Goal: Transaction & Acquisition: Purchase product/service

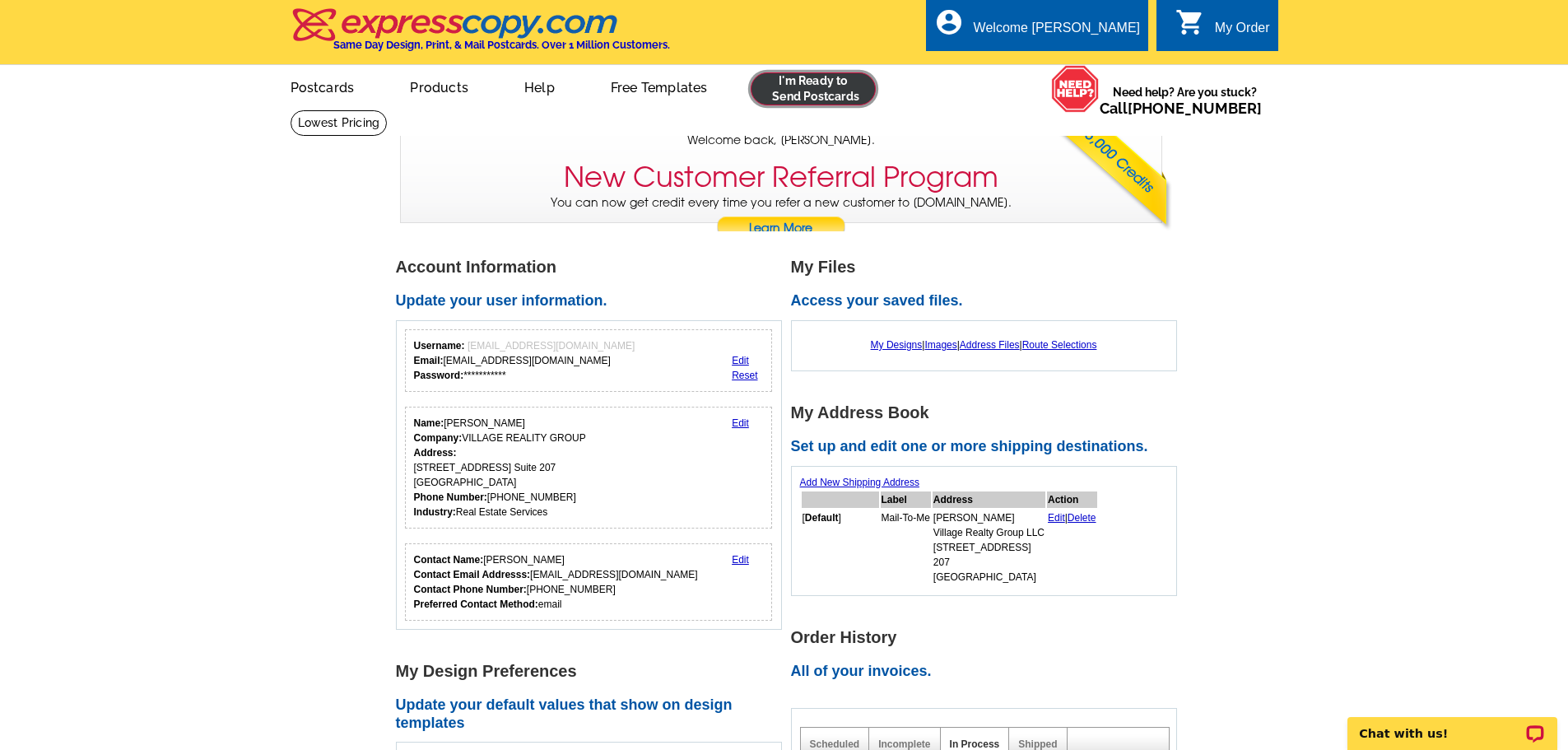
click at [811, 91] on link at bounding box center [814, 89] width 126 height 33
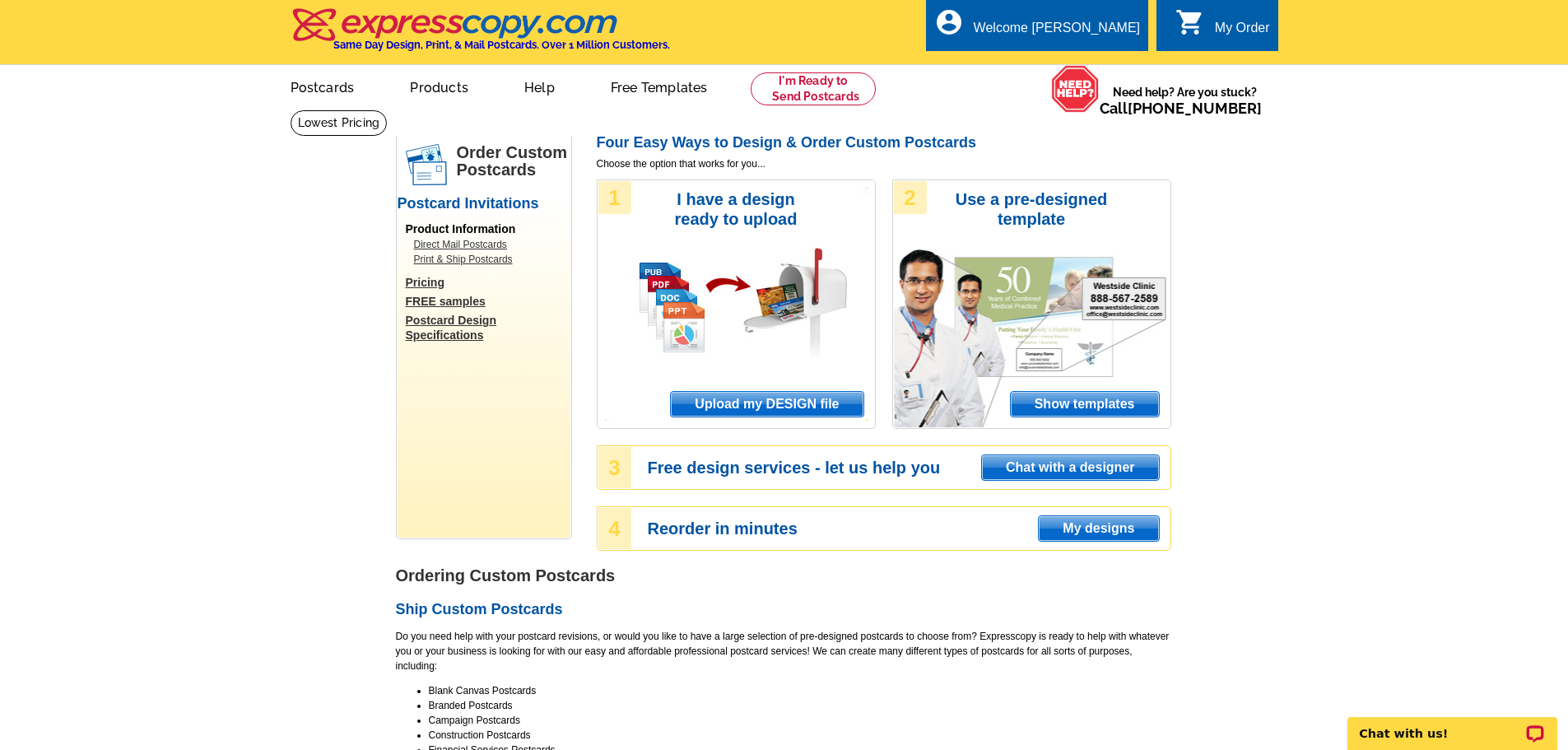
click at [803, 407] on span "Upload my DESIGN file" at bounding box center [767, 404] width 192 height 25
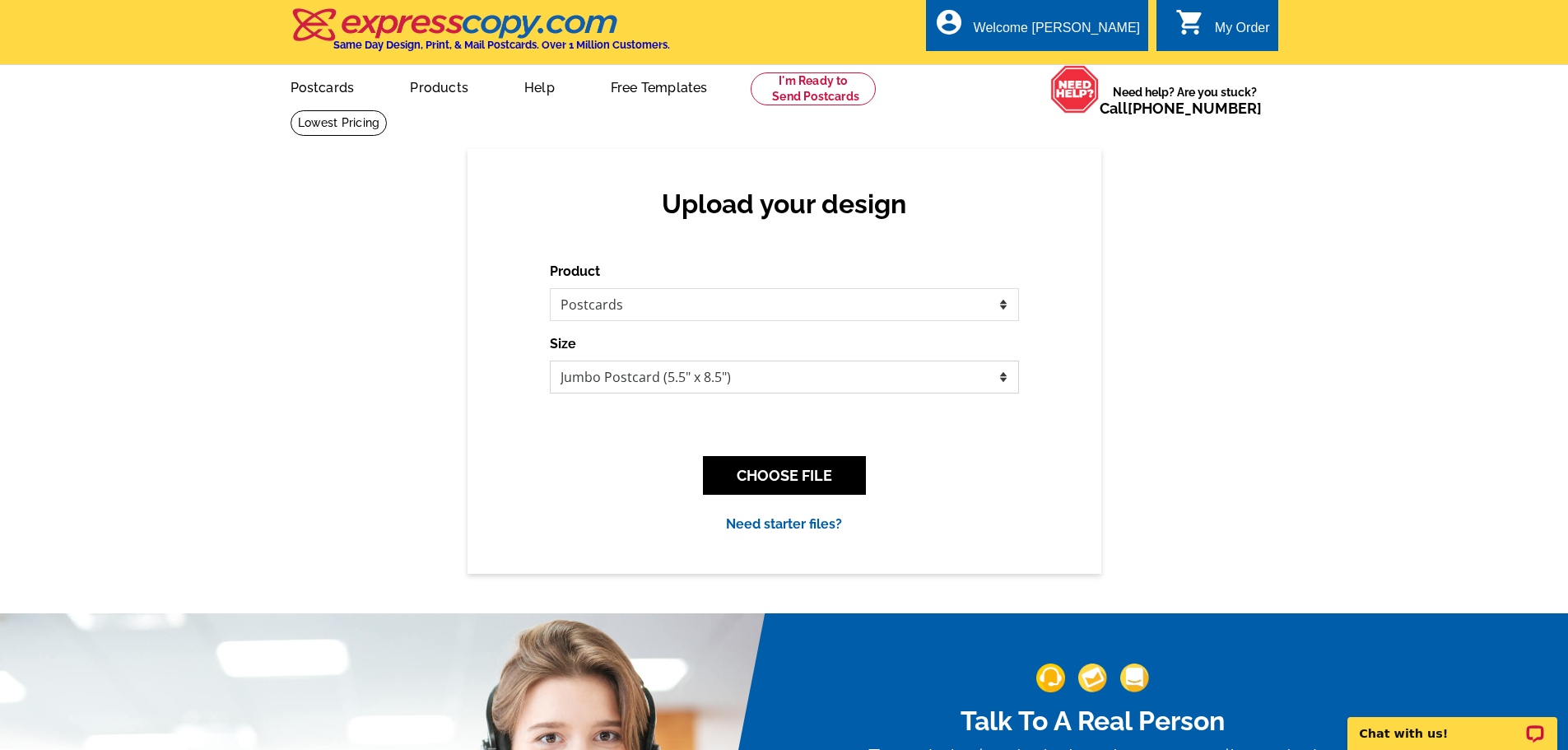
click at [680, 382] on select "Jumbo Postcard (5.5" x 8.5") Regular Postcard (4.25" x 5.6") Panoramic Postcard…" at bounding box center [784, 377] width 469 height 33
select select "3"
click at [550, 362] on select "Jumbo Postcard (5.5" x 8.5") Regular Postcard (4.25" x 5.6") Panoramic Postcard…" at bounding box center [784, 377] width 469 height 33
click at [788, 483] on button "CHOOSE FILE" at bounding box center [784, 475] width 163 height 39
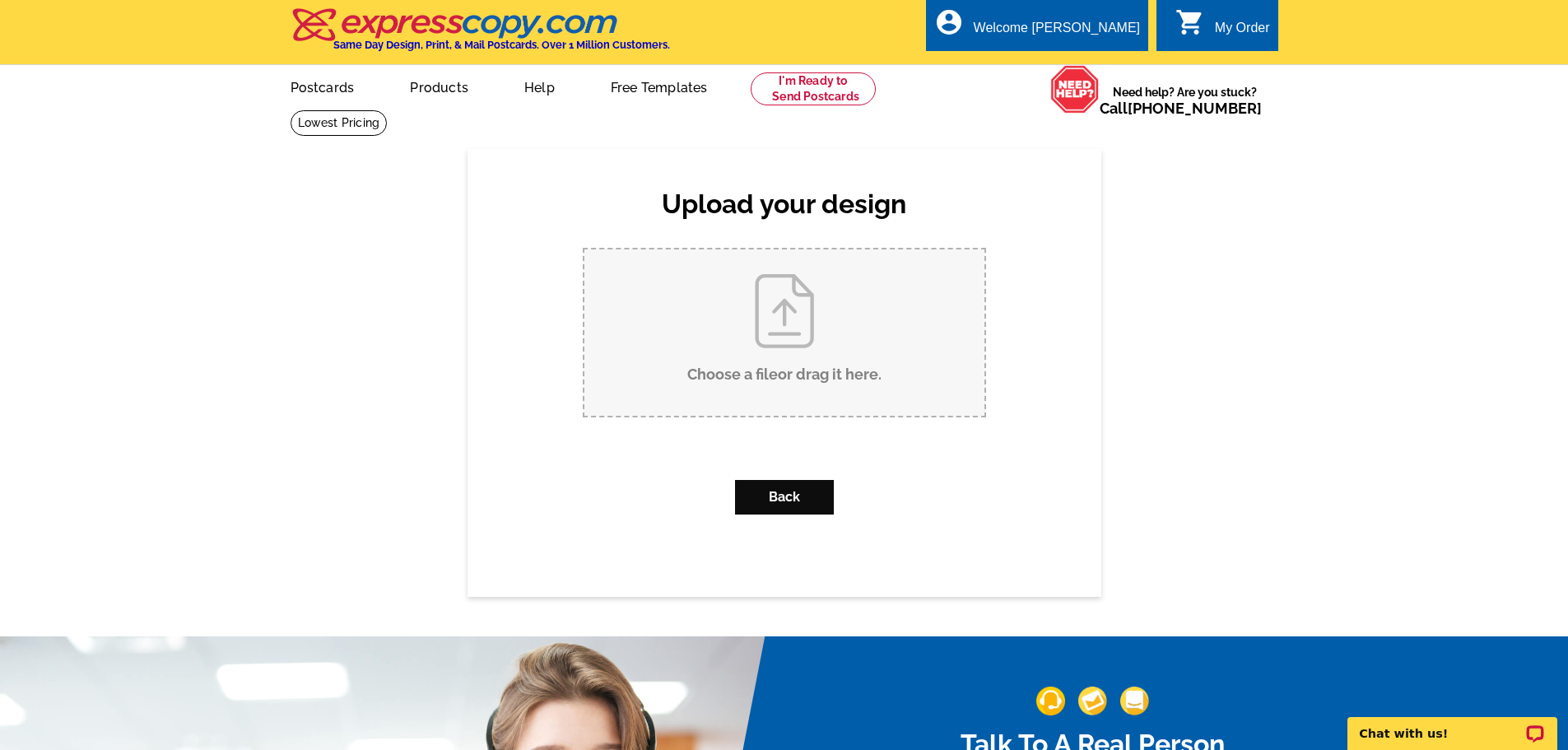
click at [817, 349] on input "Choose a file or drag it here ." at bounding box center [784, 332] width 400 height 166
type input "C:\fakepath\DEREK BEAR ISLAND FRONT AUG 2025.pdf"
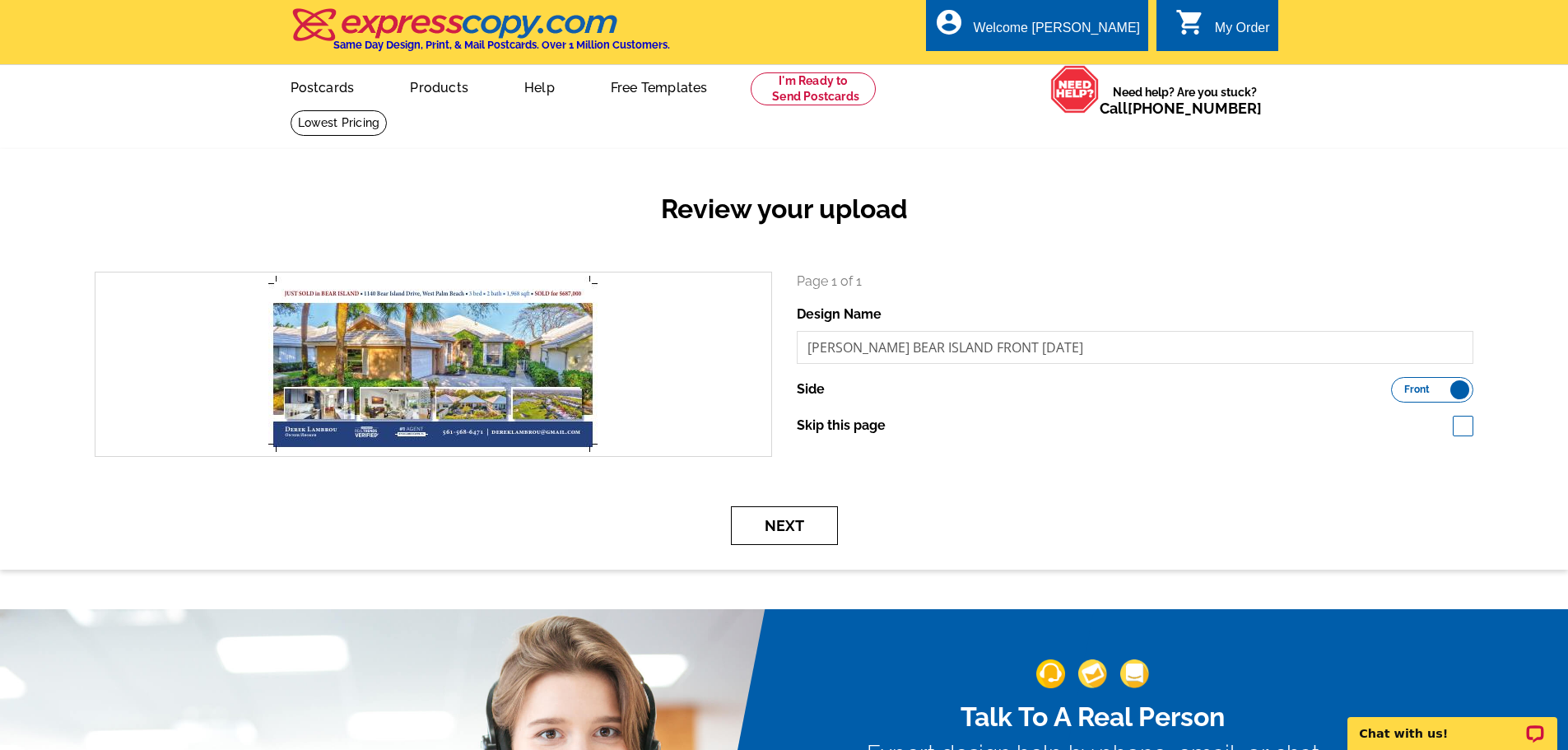
click at [775, 526] on button "Next" at bounding box center [784, 526] width 107 height 39
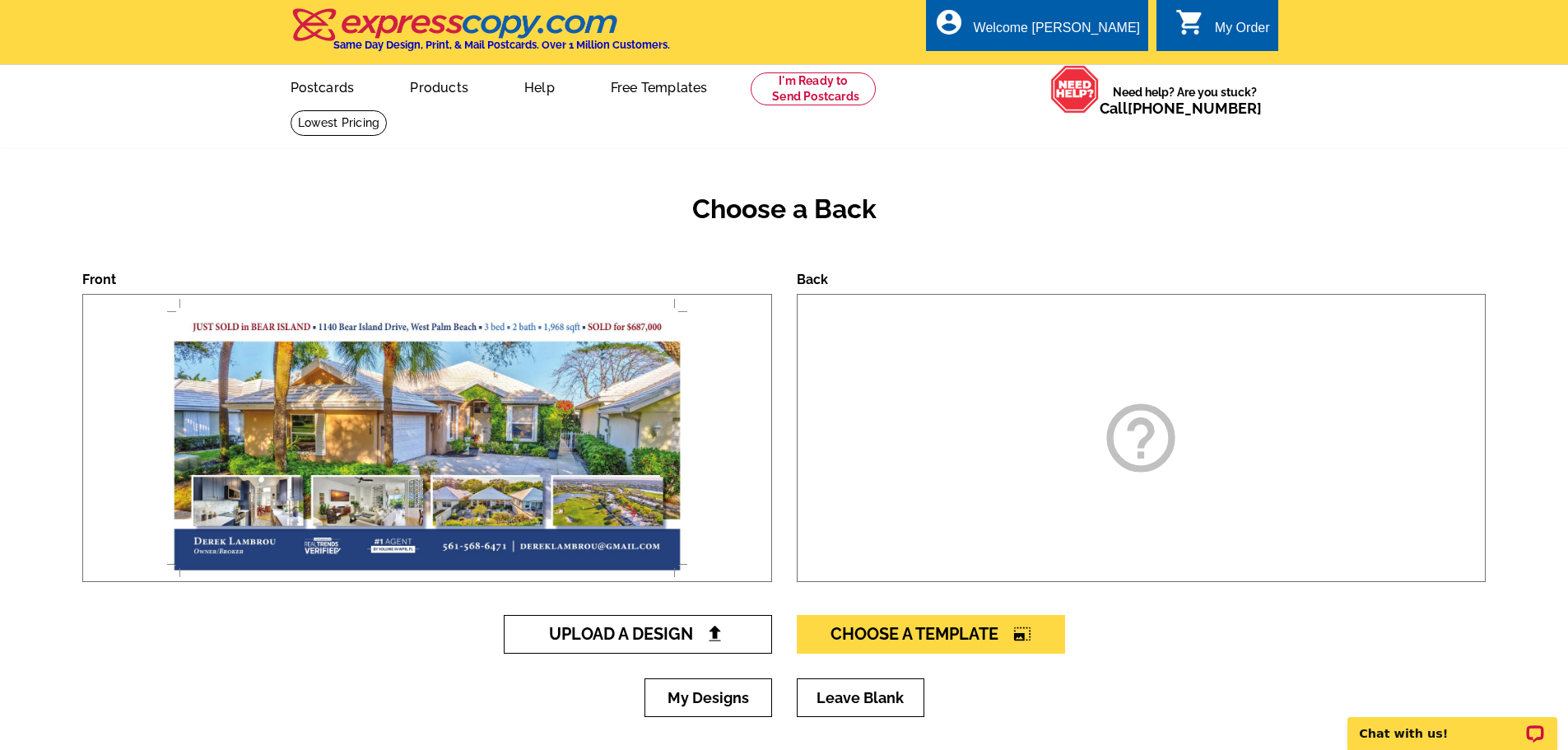
click at [647, 634] on span "Upload A Design" at bounding box center [637, 634] width 177 height 20
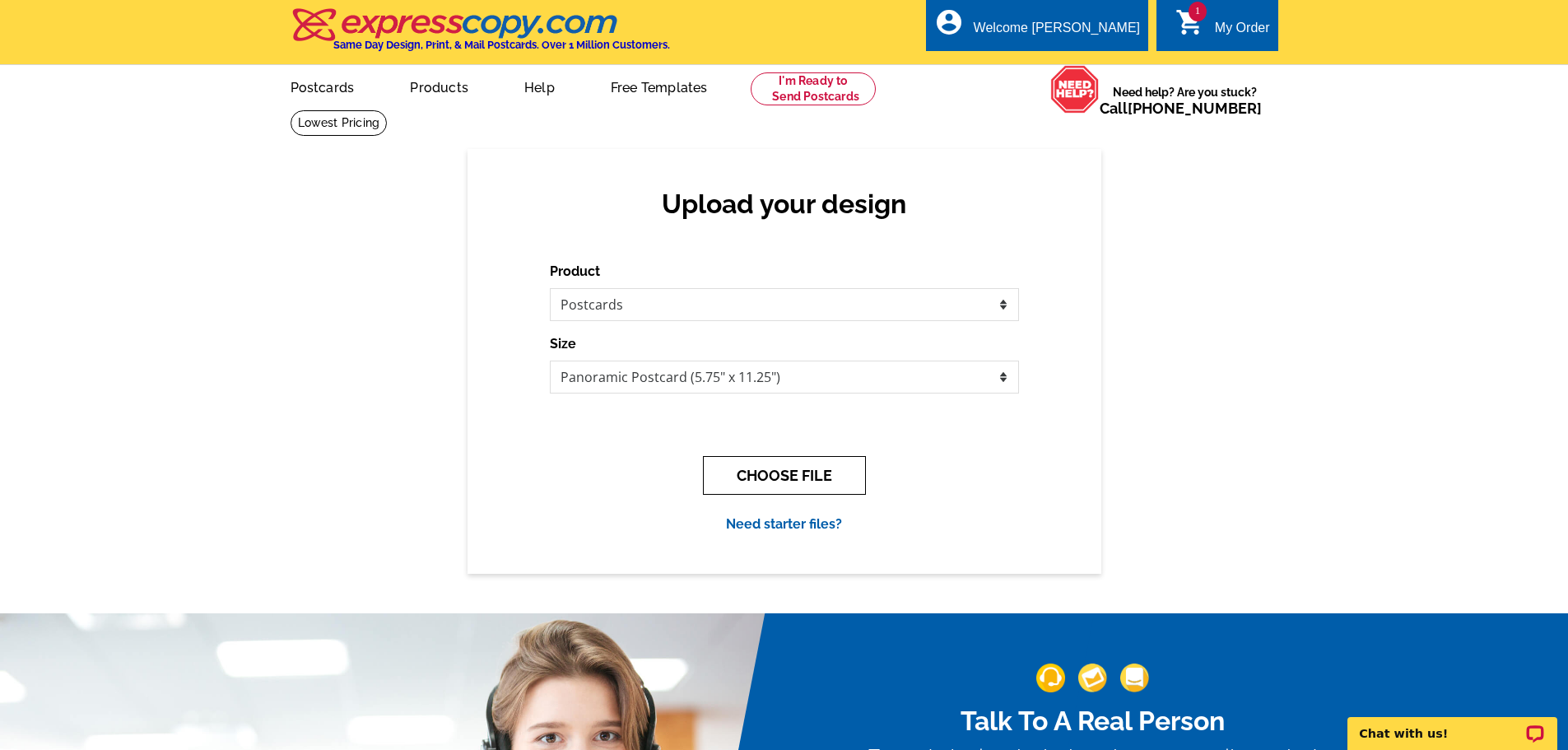
click at [736, 480] on button "CHOOSE FILE" at bounding box center [784, 475] width 163 height 39
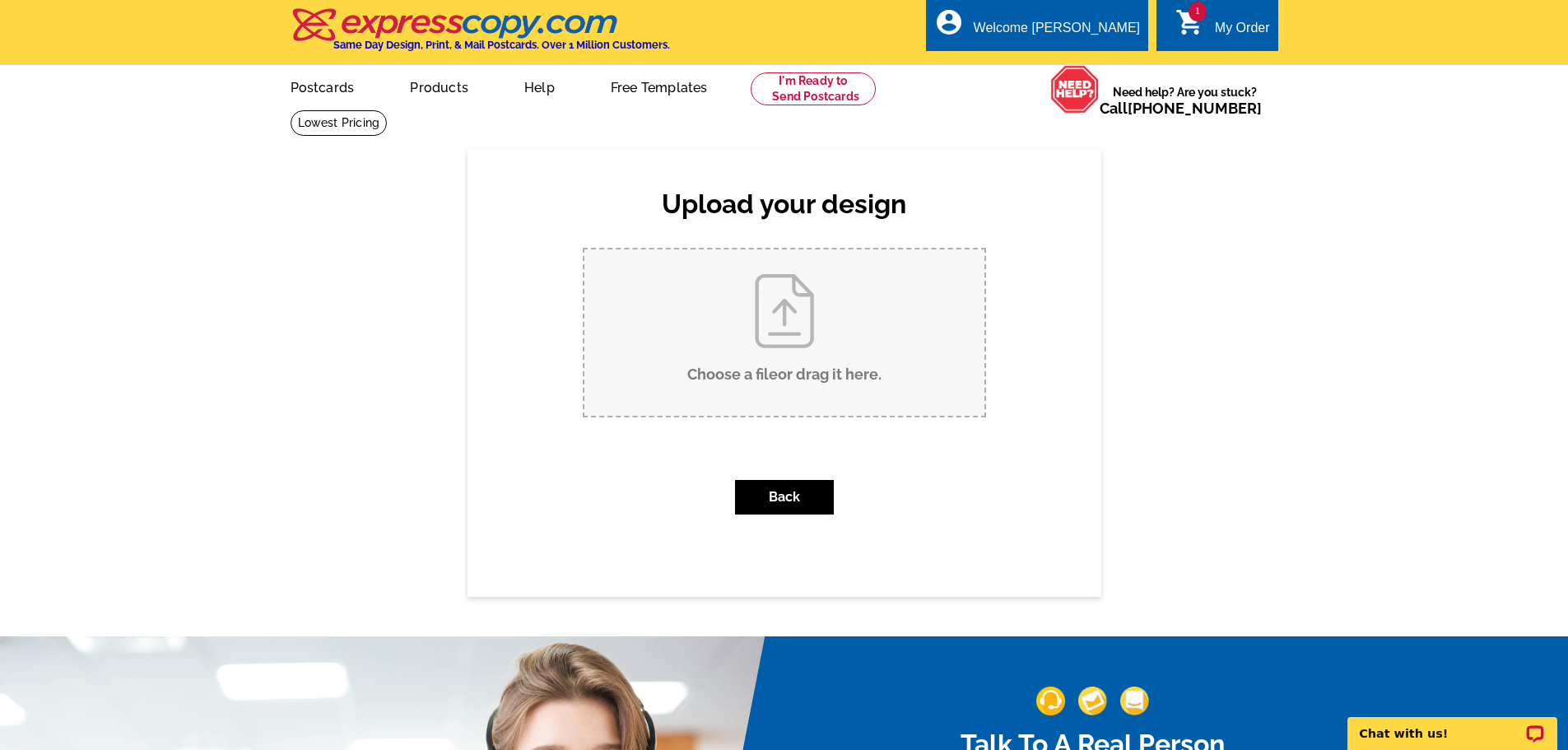
click at [744, 353] on input "Choose a file or drag it here ." at bounding box center [784, 332] width 400 height 166
type input "C:\fakepath\DEREK BEAR ISLAND BACK AUG 2025.pdf"
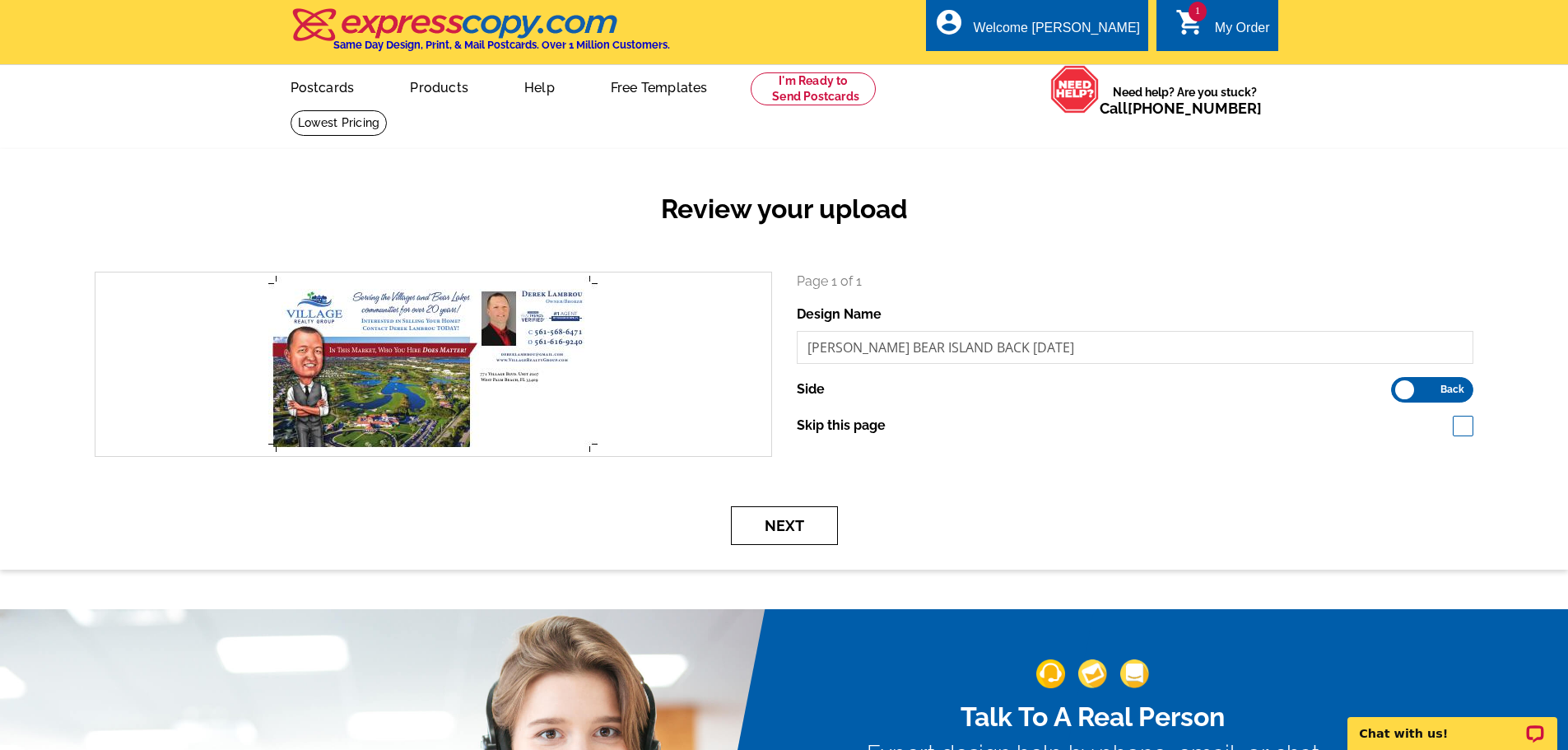
click at [813, 539] on button "Next" at bounding box center [784, 526] width 107 height 39
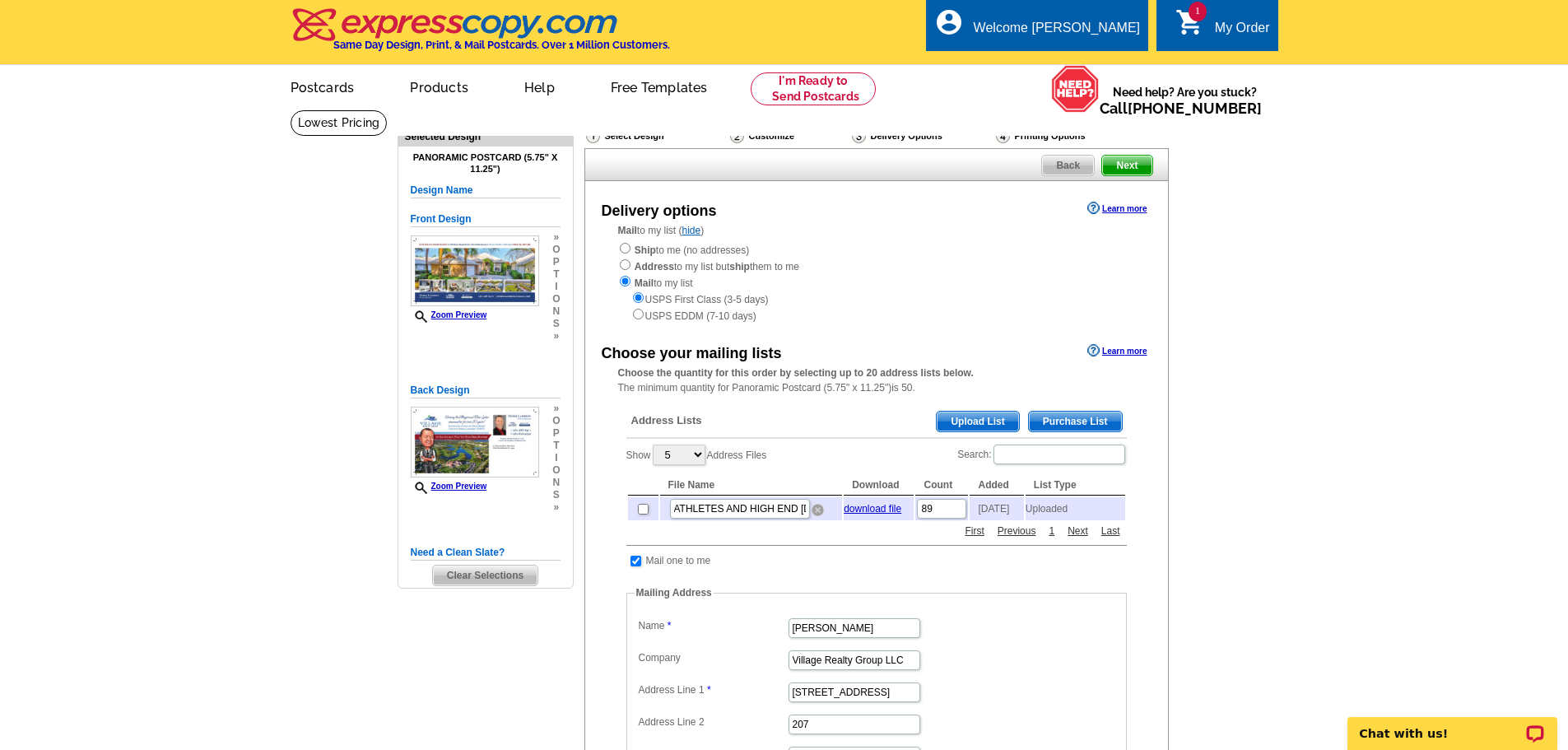
click at [817, 514] on img at bounding box center [817, 510] width 12 height 12
click at [969, 422] on span "Upload List" at bounding box center [977, 421] width 82 height 20
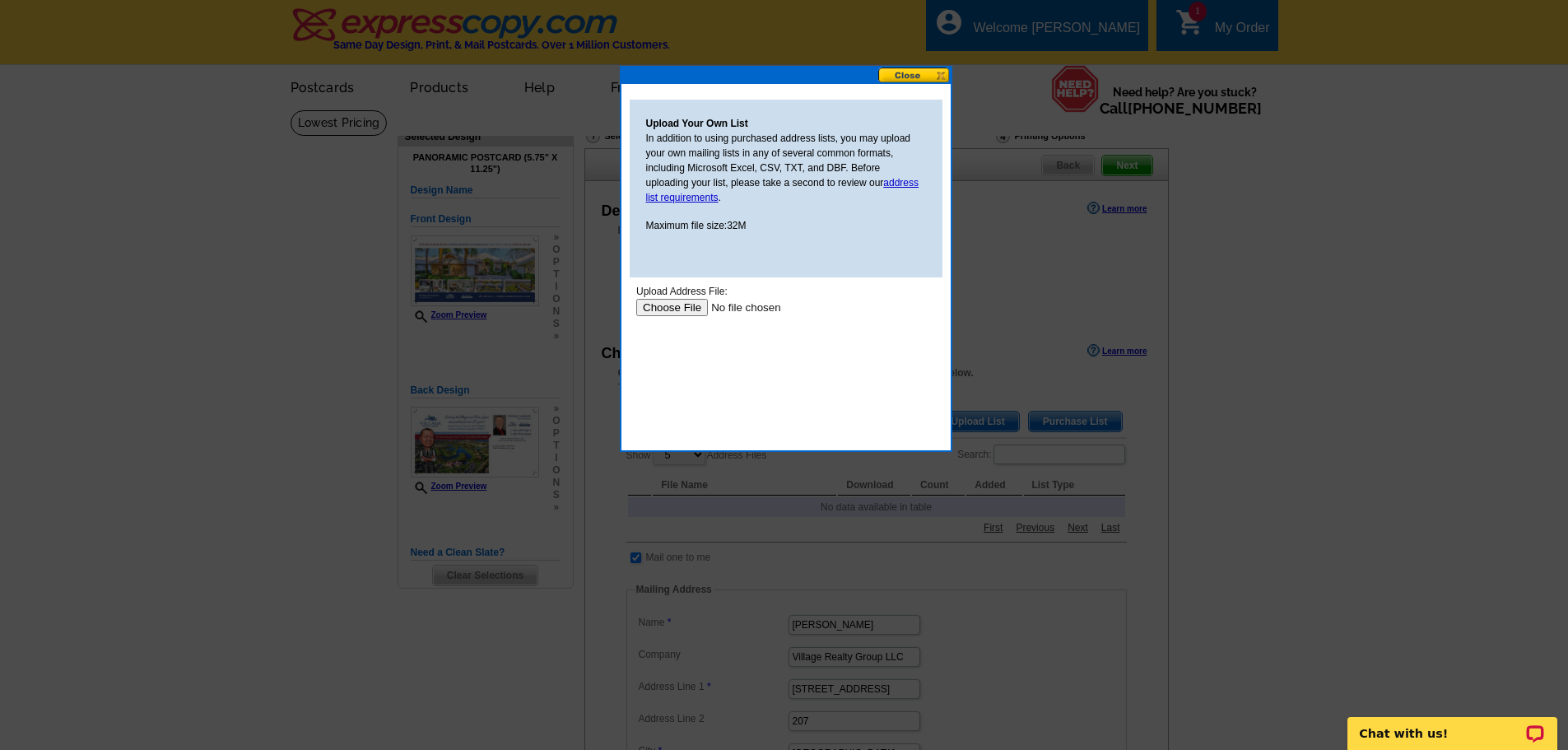
click at [669, 311] on input "file" at bounding box center [739, 307] width 208 height 17
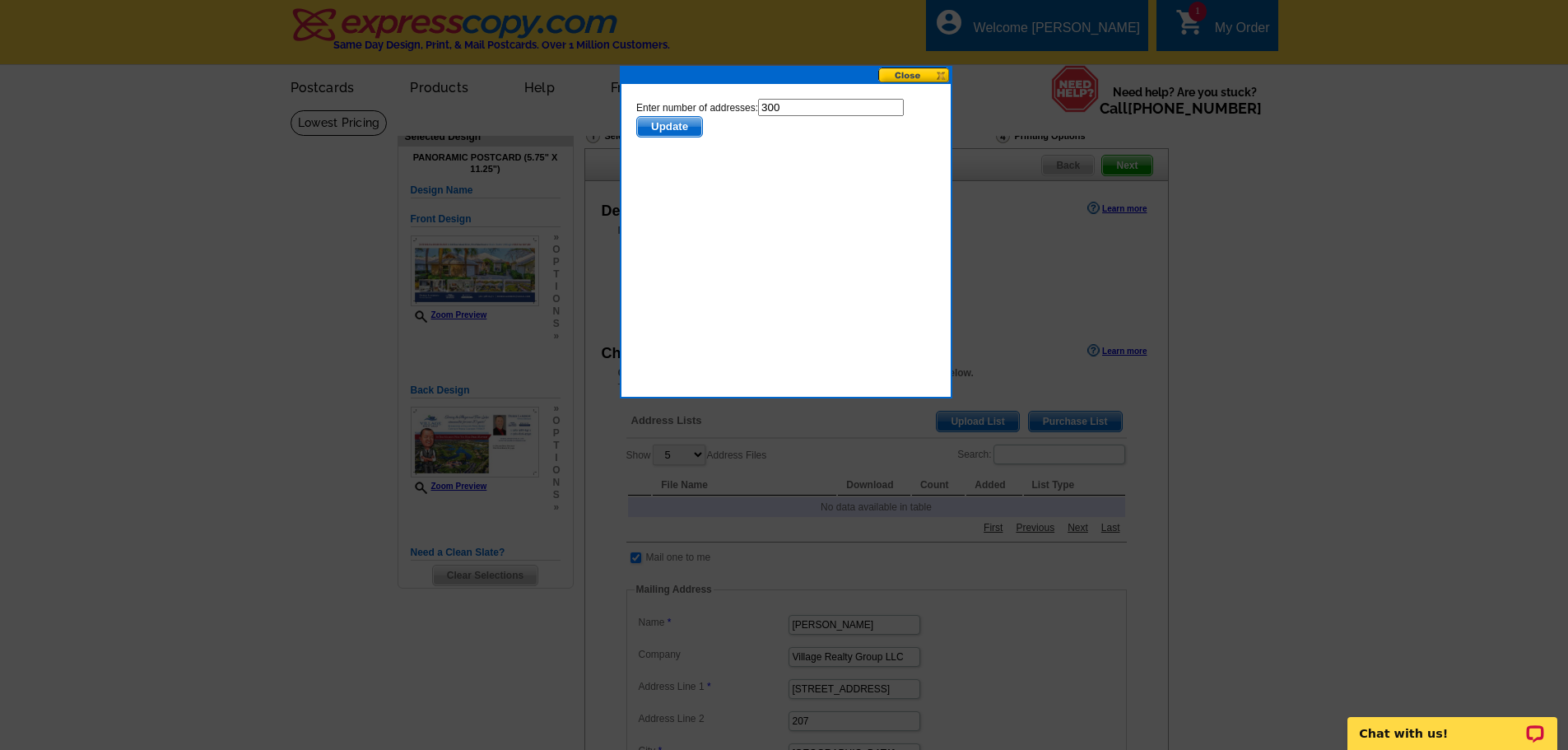
click at [655, 126] on span "Update" at bounding box center [668, 127] width 65 height 20
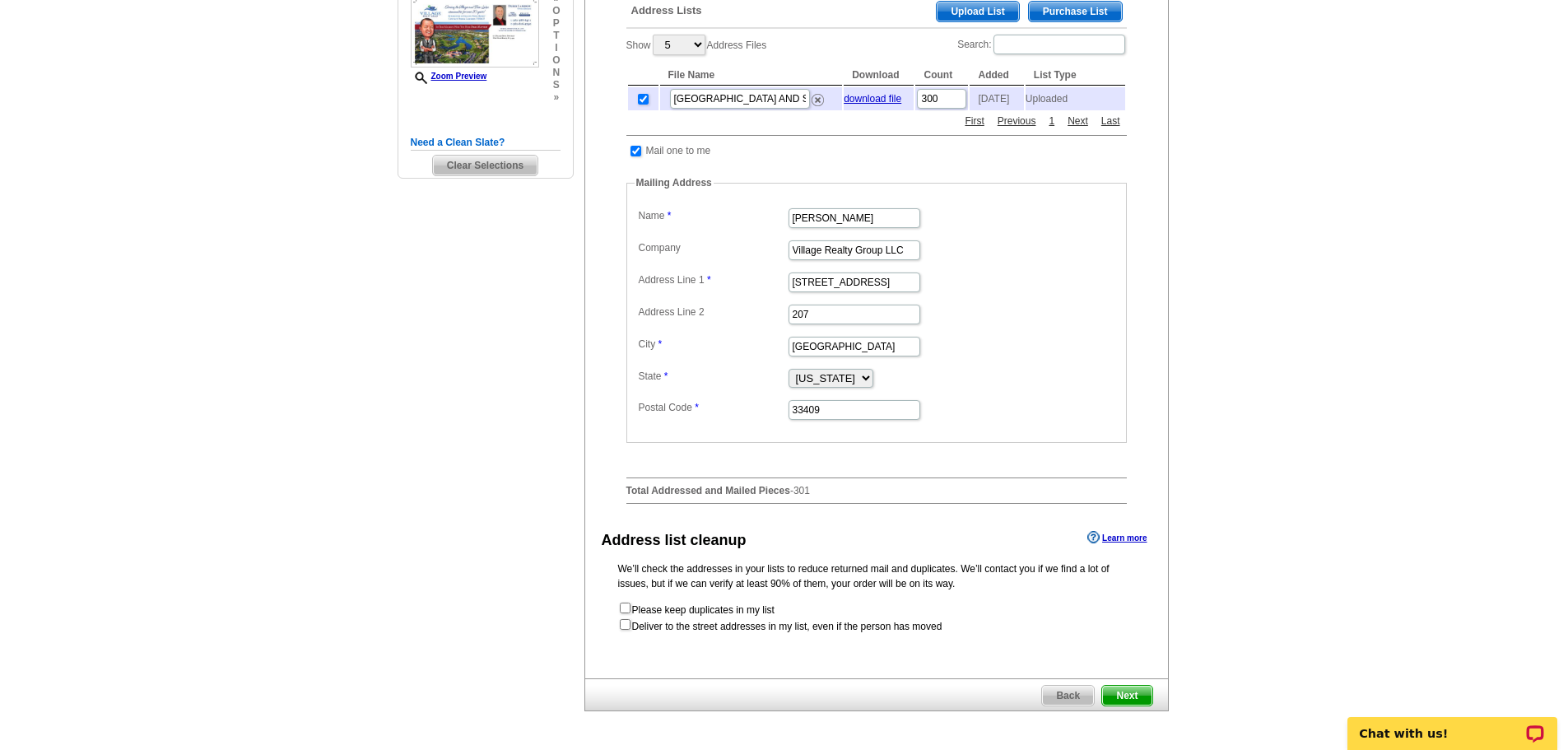
scroll to position [411, 0]
click at [1131, 699] on span "Next" at bounding box center [1127, 694] width 50 height 20
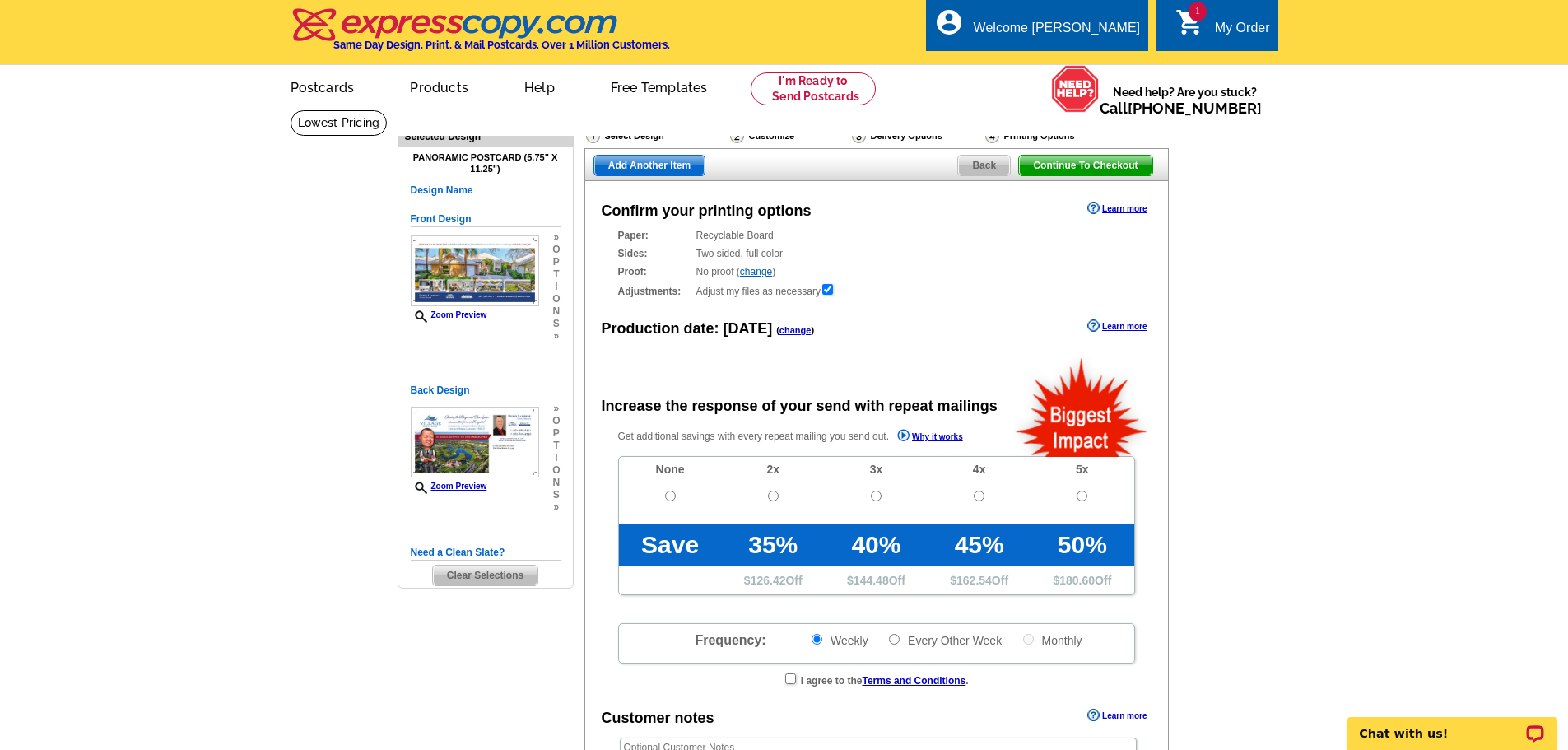
radio input "false"
click at [667, 497] on input "radio" at bounding box center [671, 496] width 11 height 11
radio input "true"
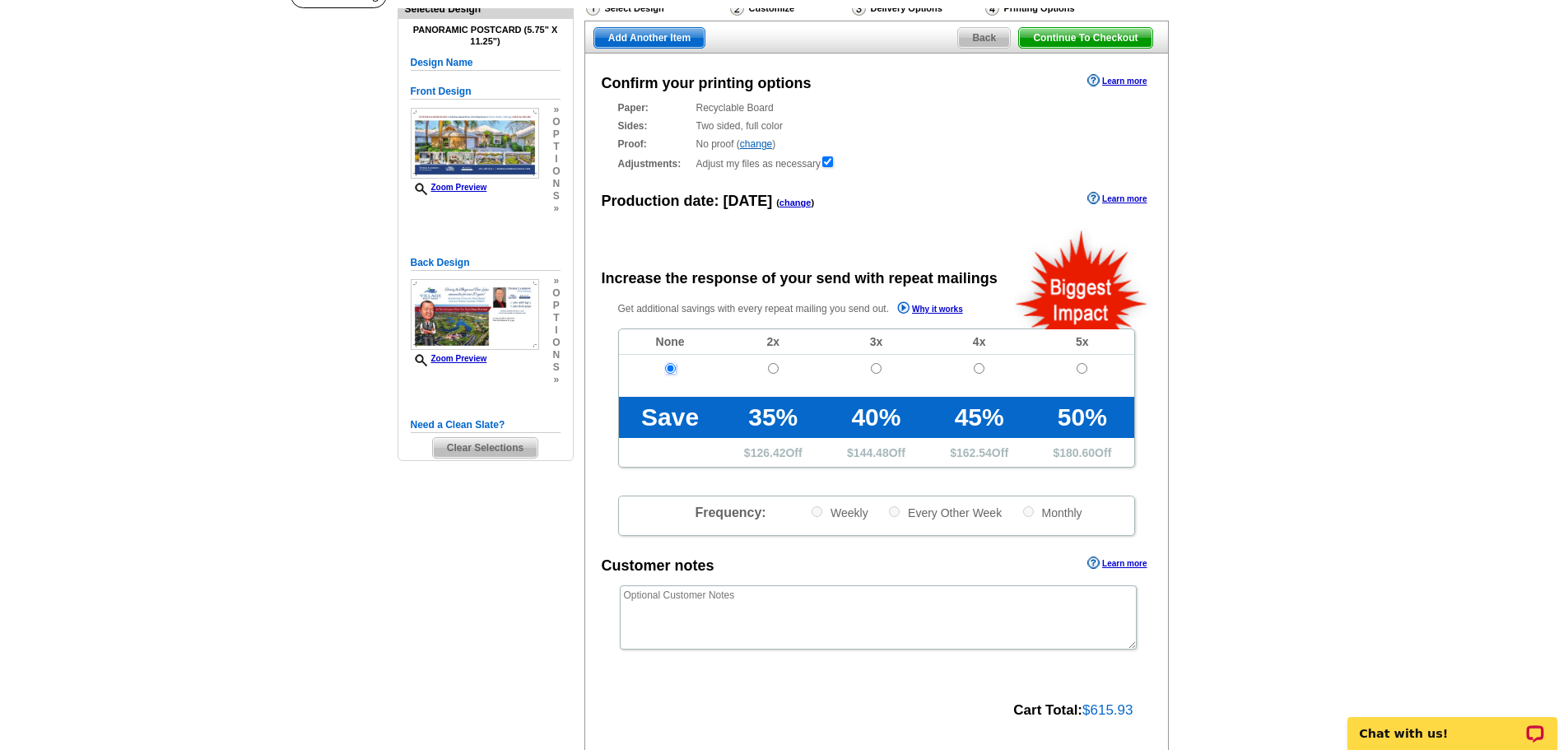
scroll to position [330, 0]
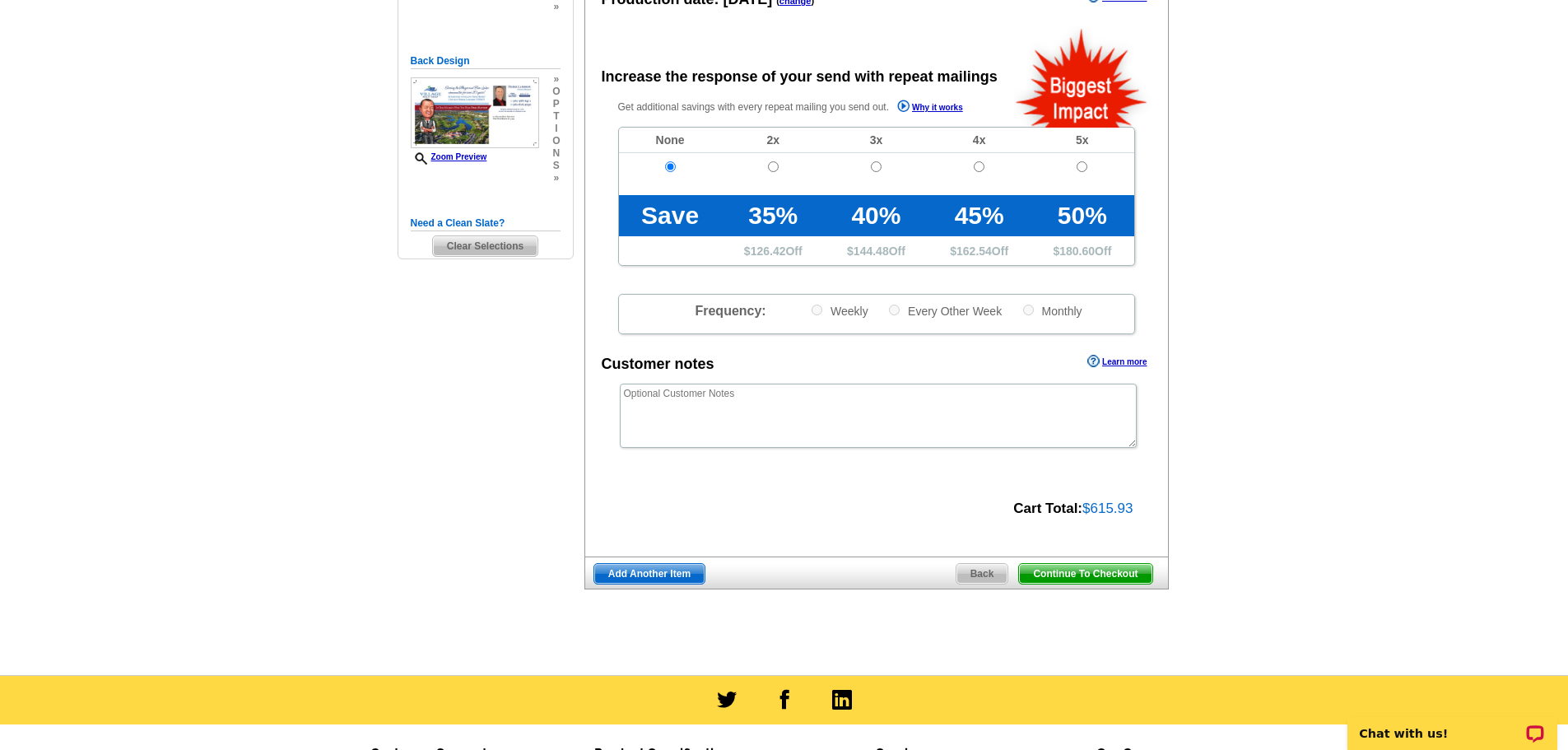
click at [1092, 575] on span "Continue To Checkout" at bounding box center [1085, 574] width 132 height 20
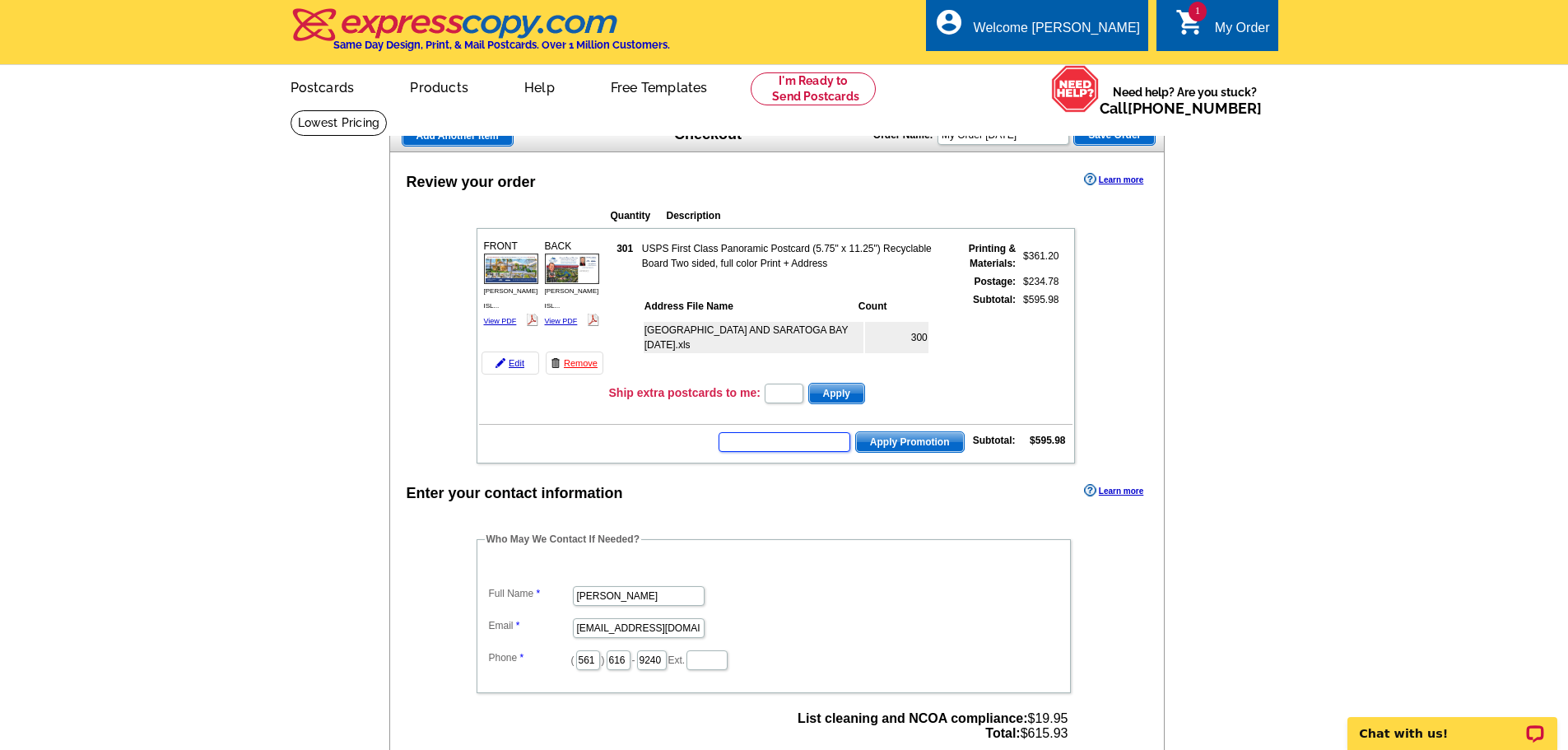
click at [744, 443] on input "text" at bounding box center [784, 442] width 131 height 20
type input "E30"
click at [911, 446] on span "Apply Promotion" at bounding box center [910, 442] width 107 height 20
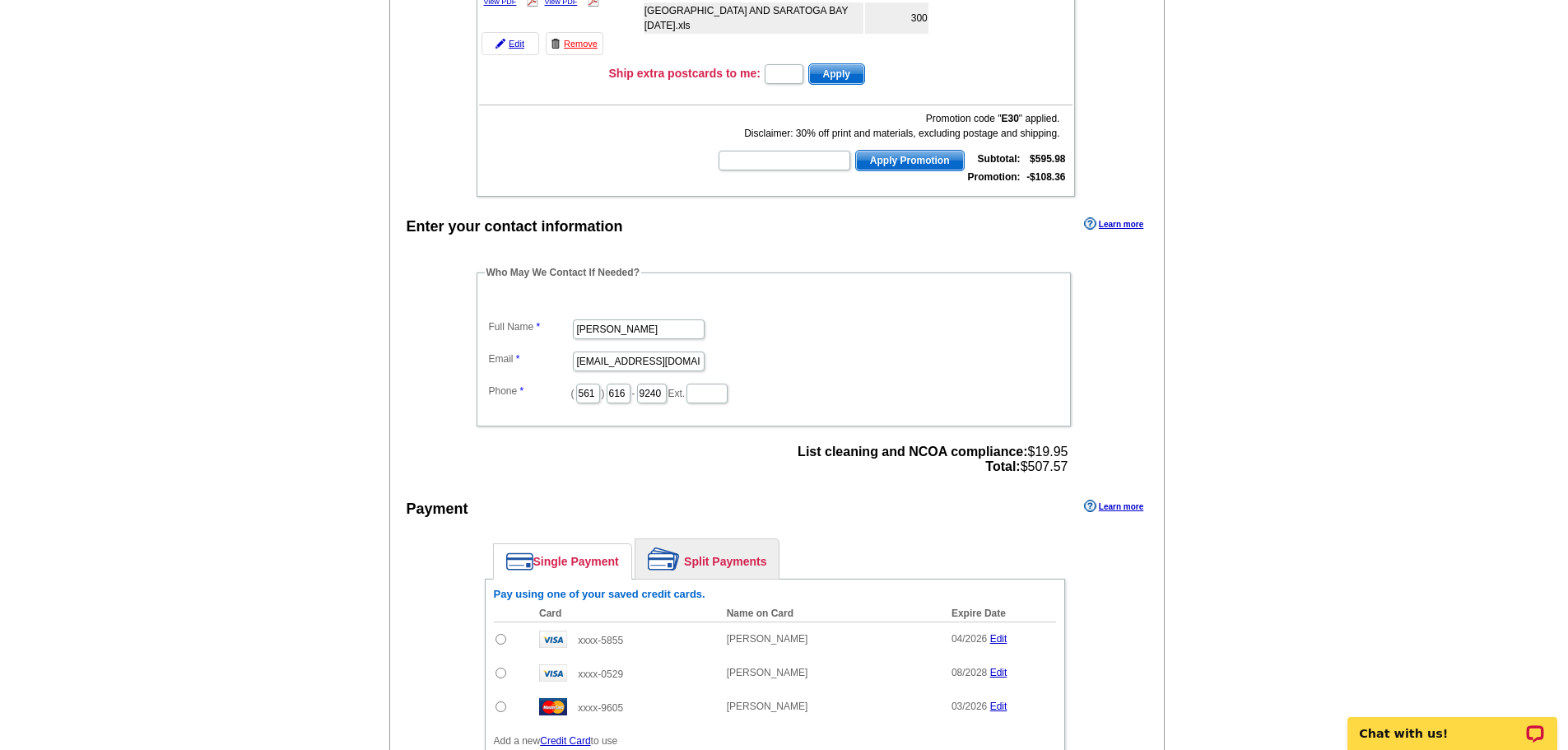
scroll to position [411, 0]
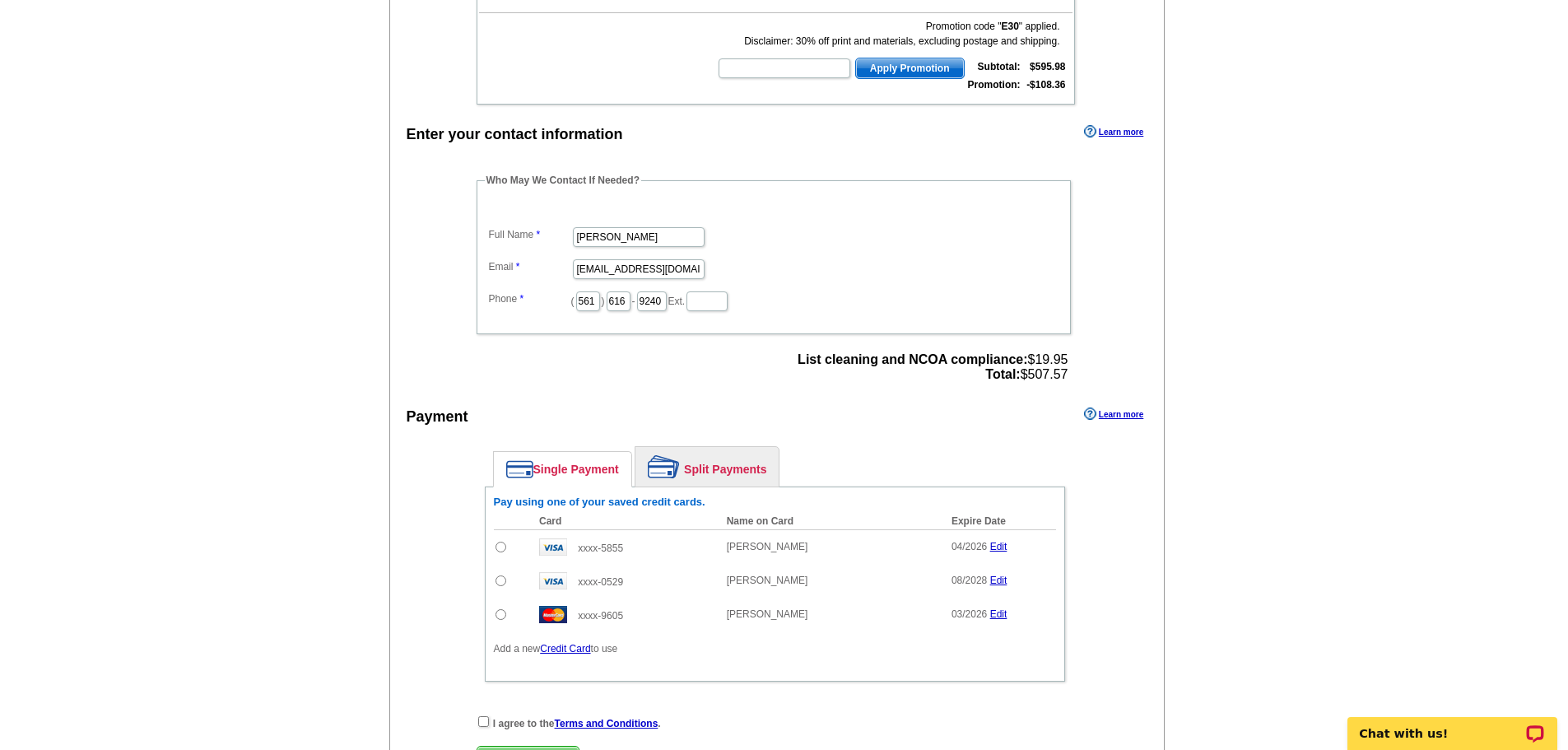
click at [502, 550] on input "radio" at bounding box center [501, 547] width 11 height 11
radio input "true"
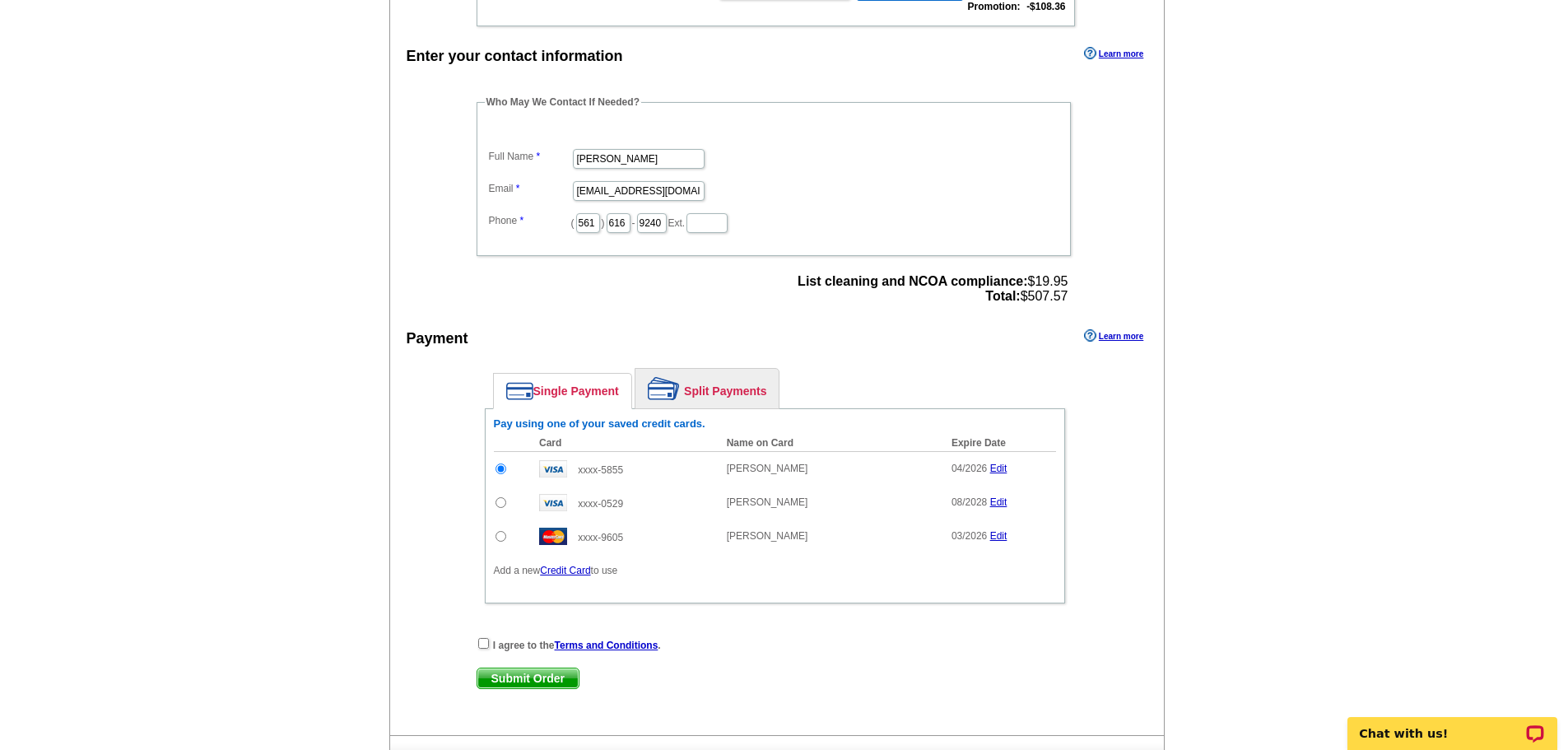
scroll to position [494, 0]
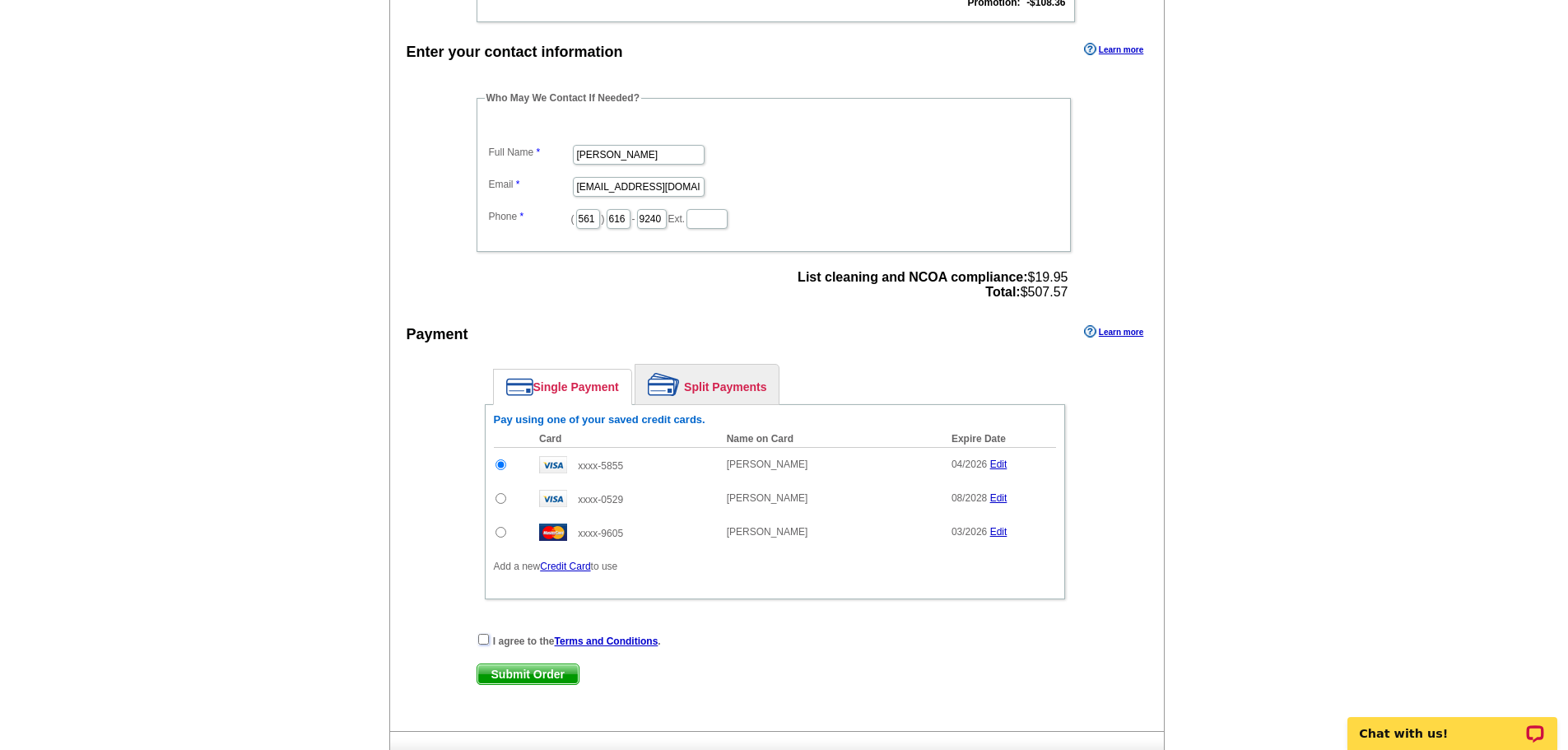
click at [482, 640] on input "checkbox" at bounding box center [483, 639] width 11 height 11
checkbox input "true"
click at [514, 678] on span "Submit Order" at bounding box center [528, 674] width 101 height 20
